Goal: Complete application form: Complete application form

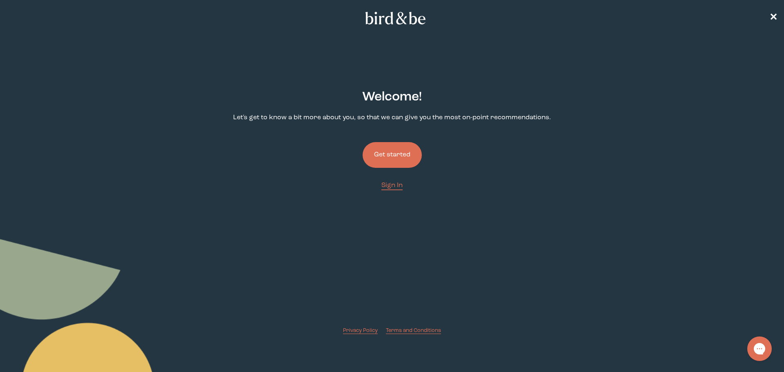
click at [406, 153] on button "Get started" at bounding box center [392, 155] width 59 height 26
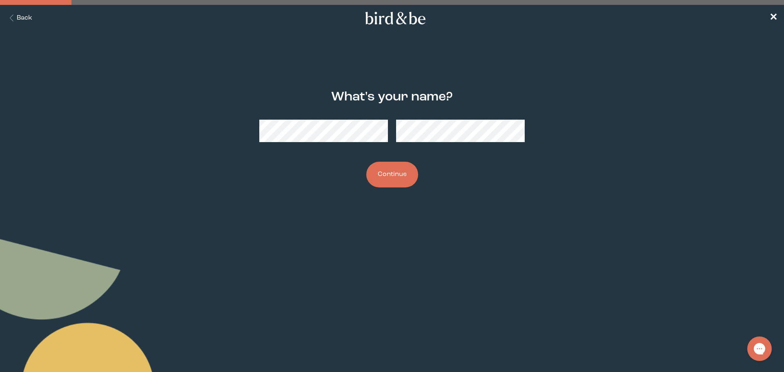
click at [390, 179] on button "Continue" at bounding box center [392, 175] width 52 height 26
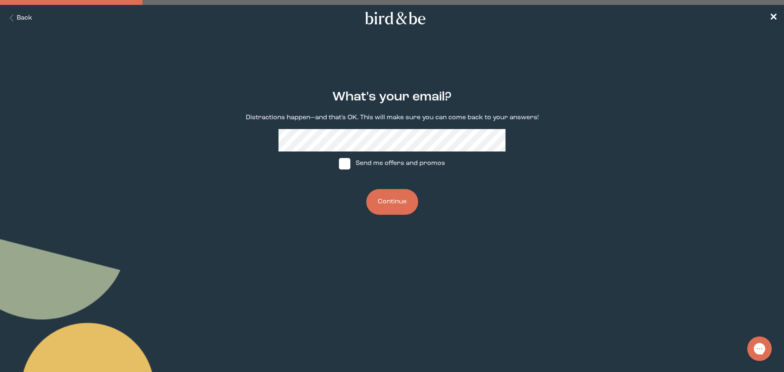
click at [386, 203] on button "Continue" at bounding box center [392, 202] width 52 height 26
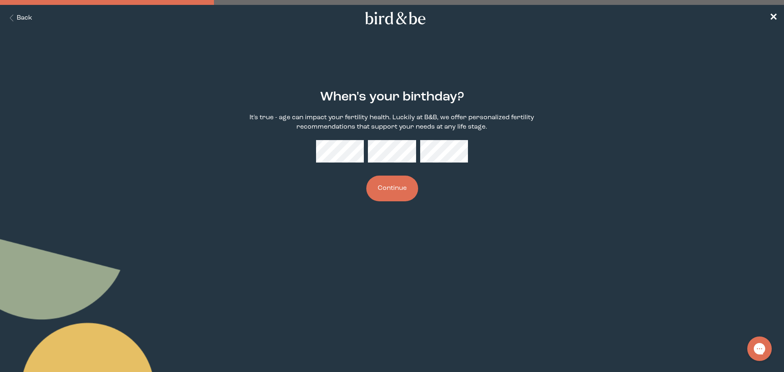
click at [391, 188] on button "Continue" at bounding box center [392, 189] width 52 height 26
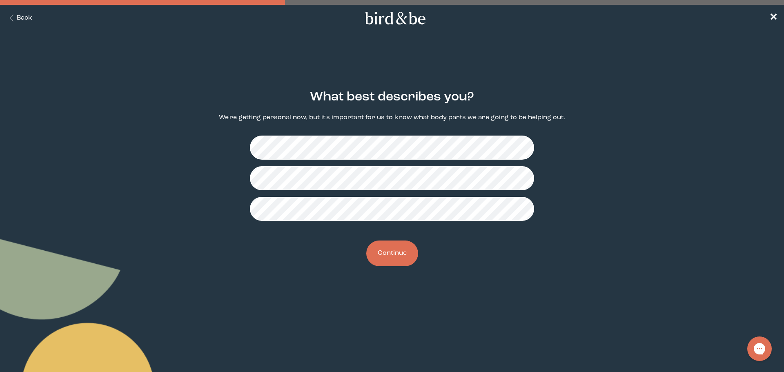
click at [382, 253] on button "Continue" at bounding box center [392, 253] width 52 height 26
click at [392, 252] on button "Continue" at bounding box center [392, 253] width 52 height 26
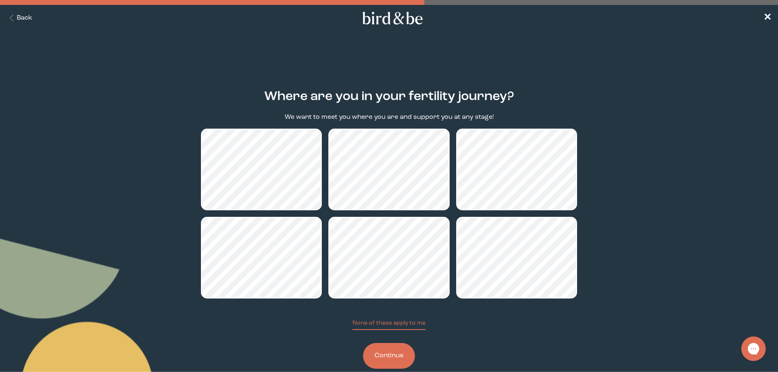
click at [385, 354] on button "Continue" at bounding box center [389, 356] width 52 height 26
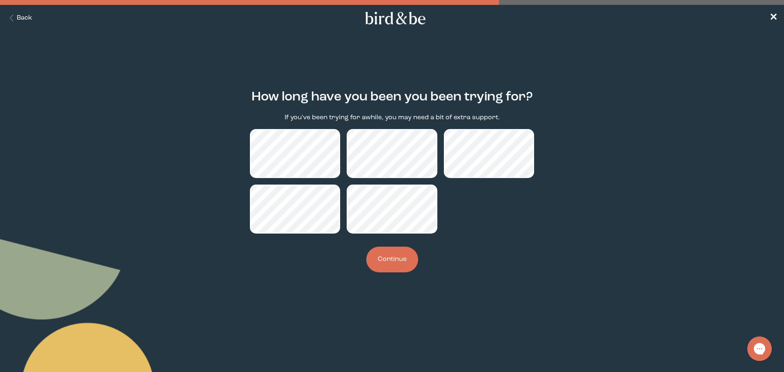
click at [395, 258] on button "Continue" at bounding box center [392, 260] width 52 height 26
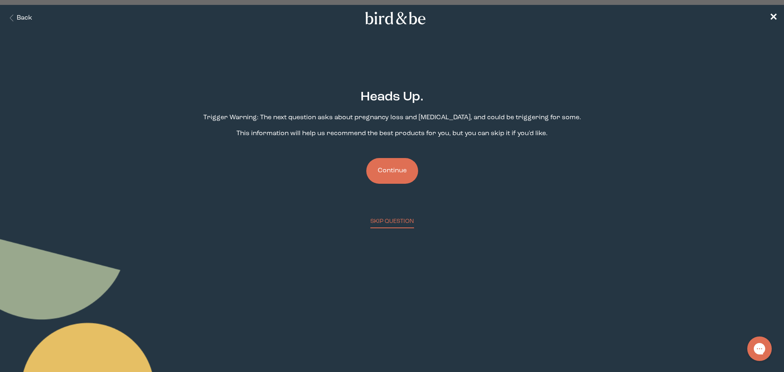
click at [390, 176] on button "Continue" at bounding box center [392, 171] width 52 height 26
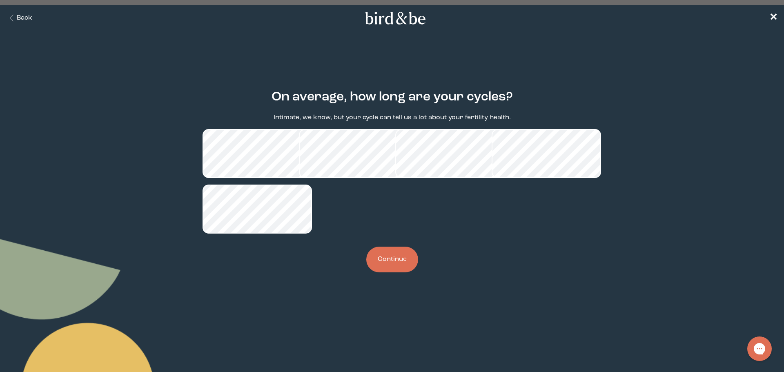
click at [396, 258] on button "Continue" at bounding box center [392, 260] width 52 height 26
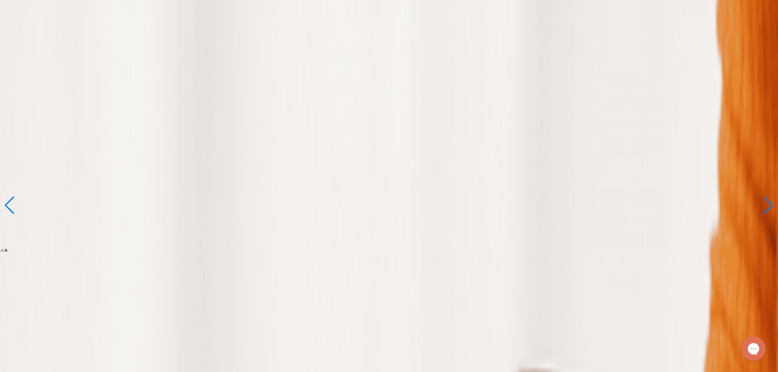
scroll to position [41, 0]
